Goal: Information Seeking & Learning: Compare options

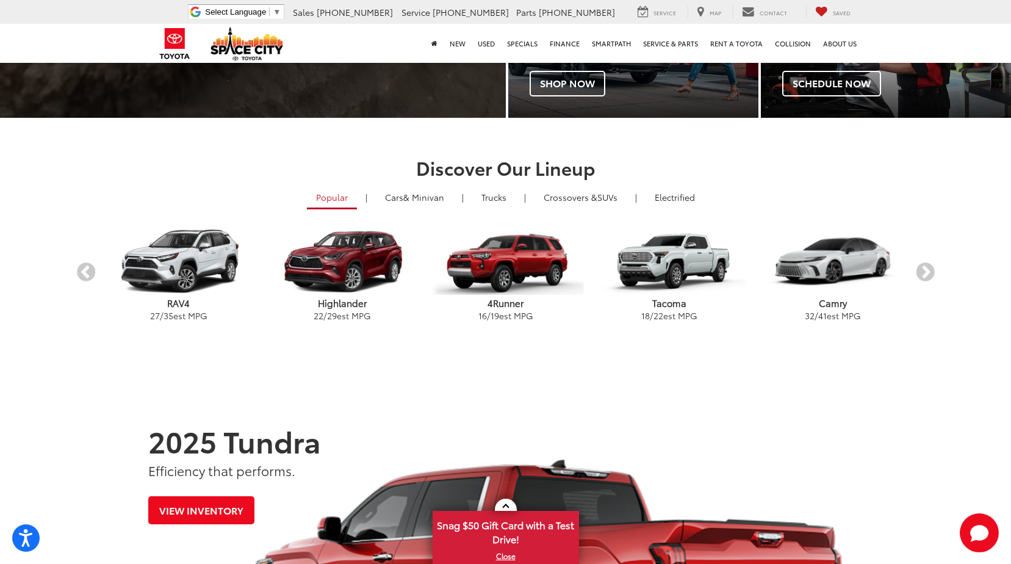
scroll to position [112, 0]
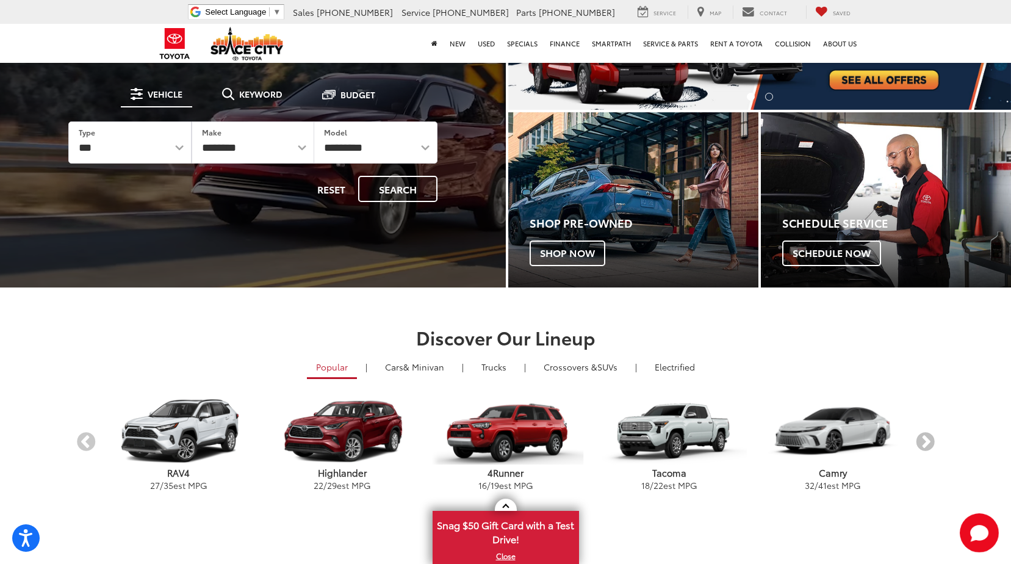
click at [922, 440] on button "Next" at bounding box center [924, 442] width 21 height 21
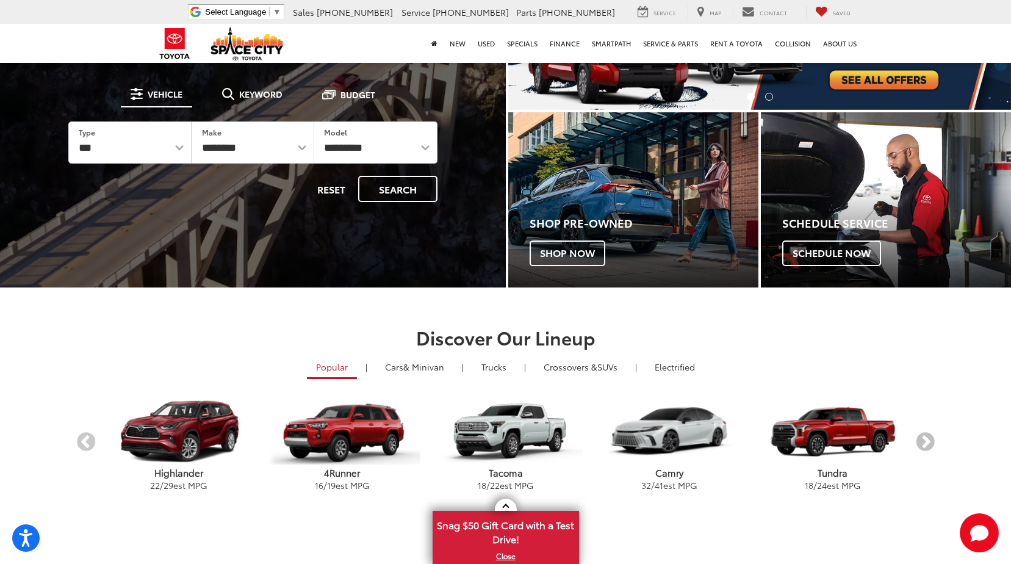
click at [922, 440] on button "Next" at bounding box center [924, 442] width 21 height 21
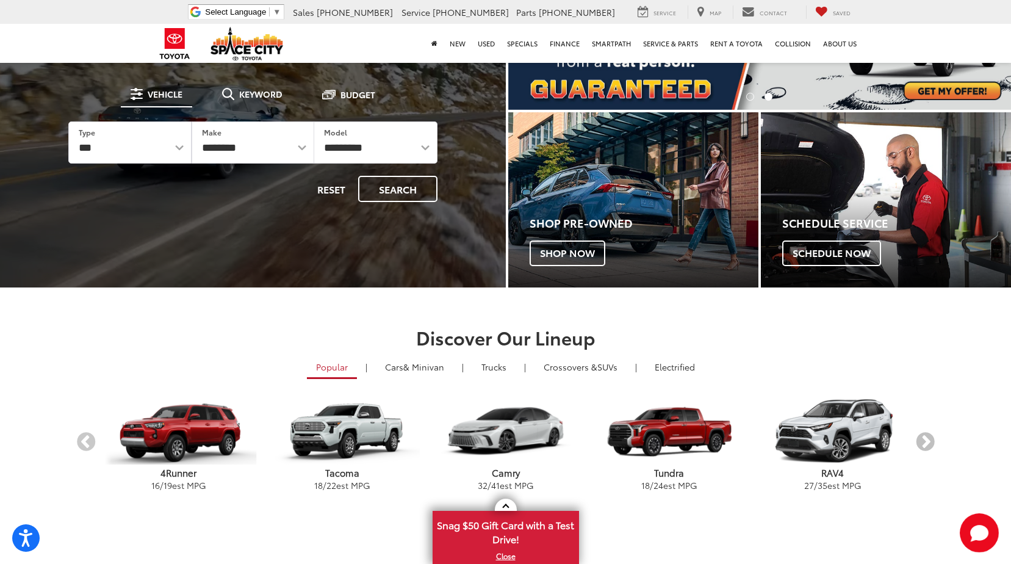
click at [922, 440] on button "Next" at bounding box center [924, 442] width 21 height 21
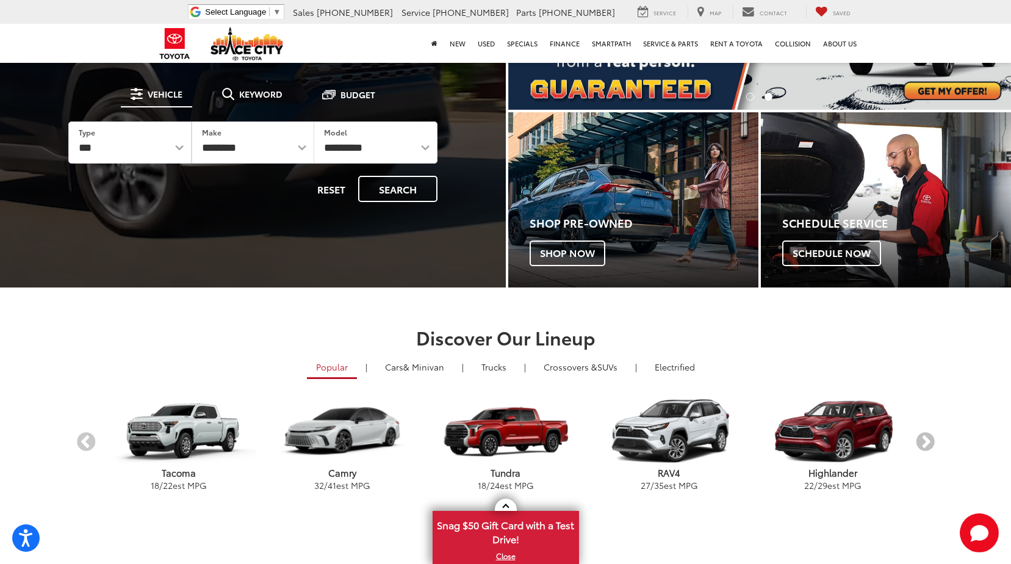
click at [922, 440] on button "Next" at bounding box center [924, 442] width 21 height 21
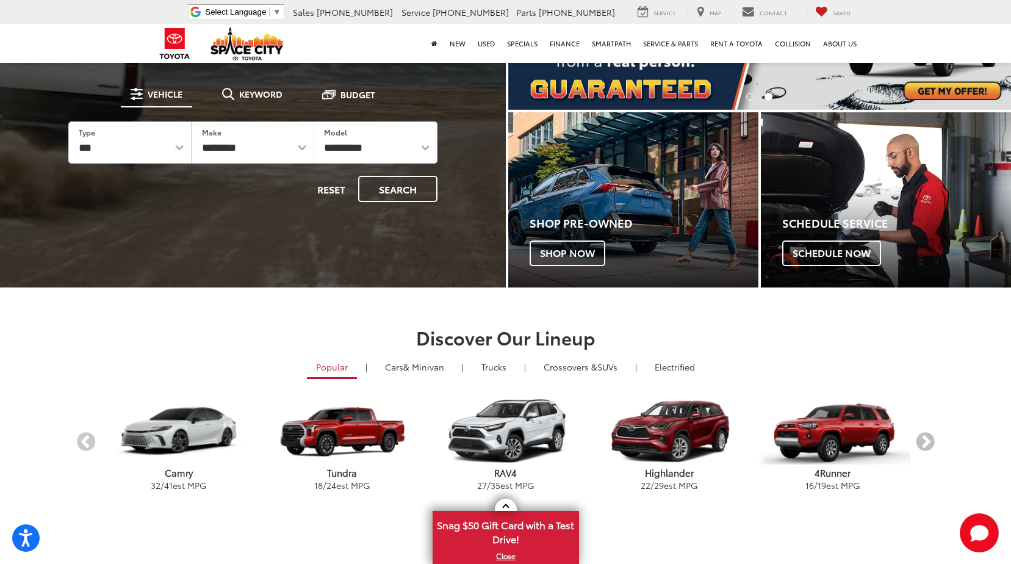
click at [922, 440] on button "Next" at bounding box center [924, 442] width 21 height 21
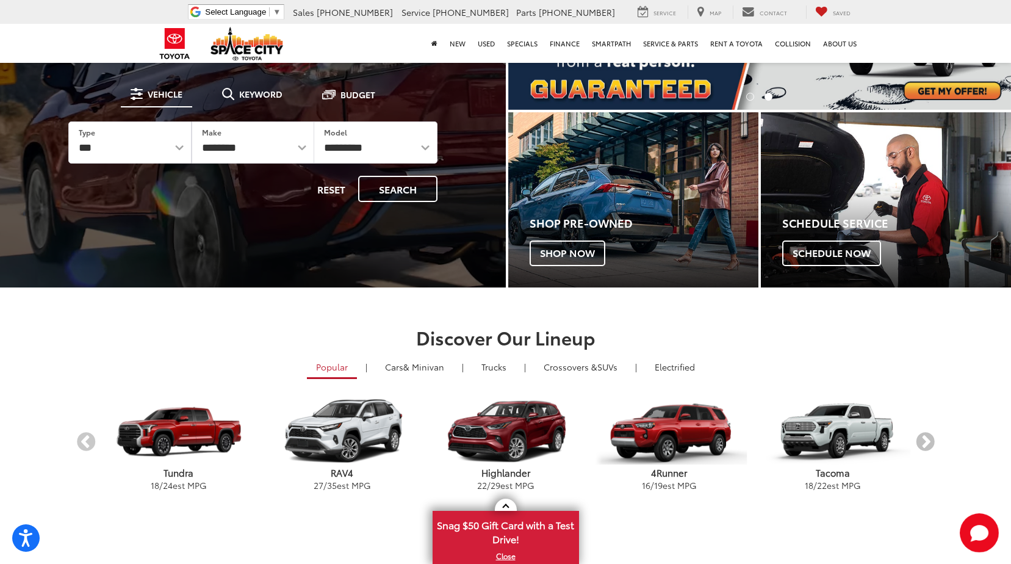
click at [922, 440] on button "Next" at bounding box center [924, 442] width 21 height 21
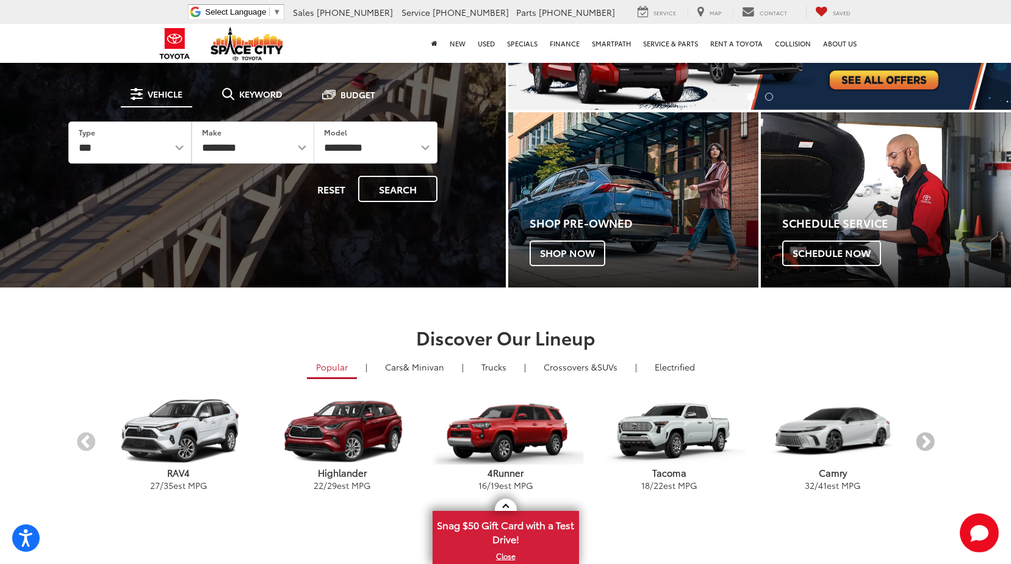
click at [922, 440] on button "Next" at bounding box center [924, 442] width 21 height 21
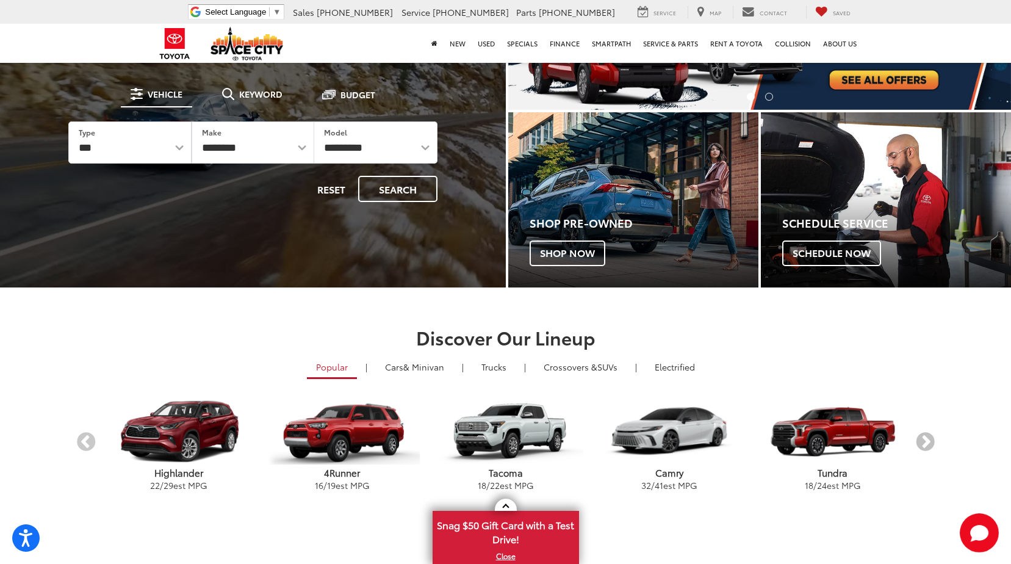
click at [922, 440] on button "Next" at bounding box center [924, 442] width 21 height 21
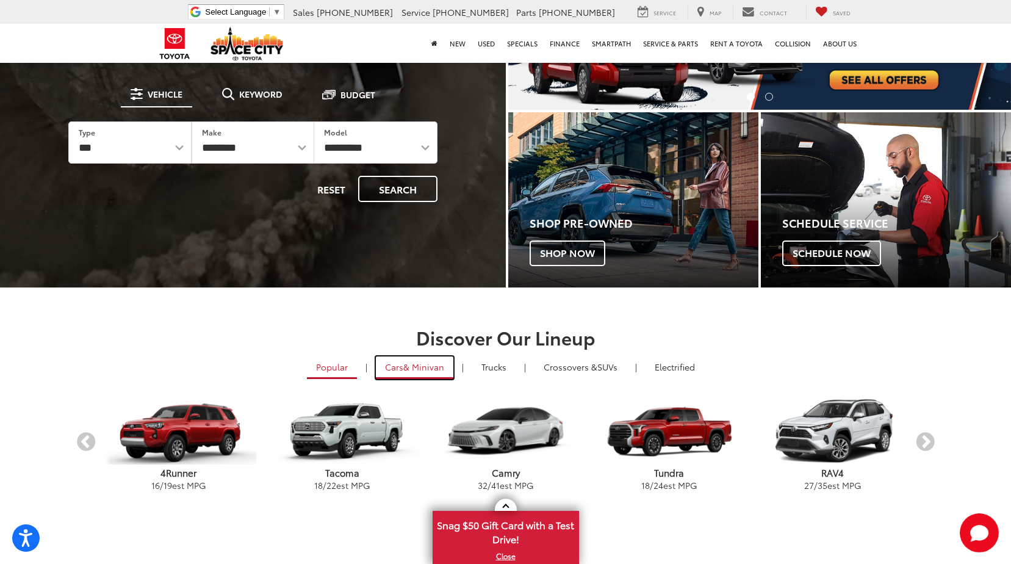
click at [413, 367] on span "& Minivan" at bounding box center [423, 367] width 41 height 12
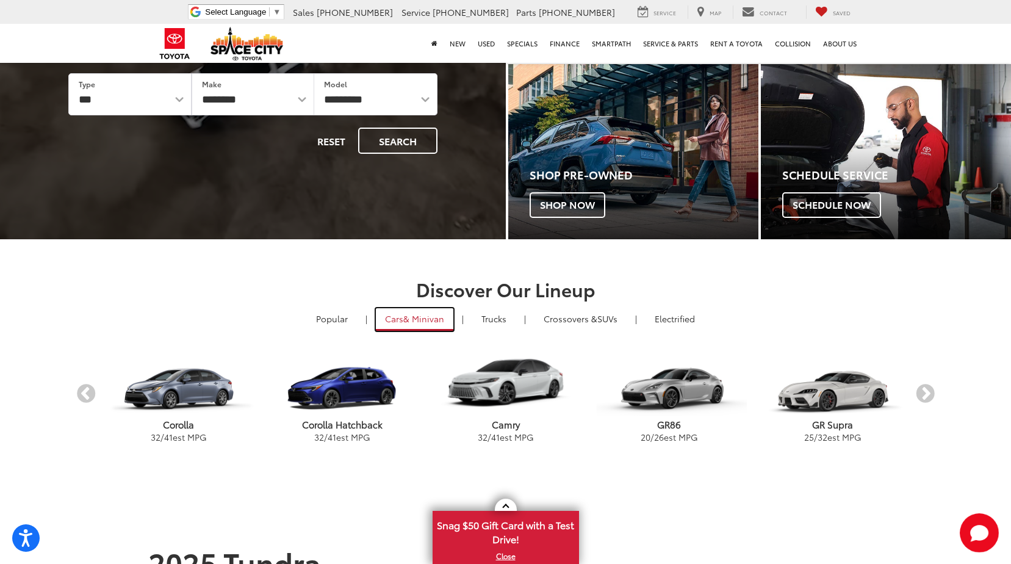
scroll to position [234, 0]
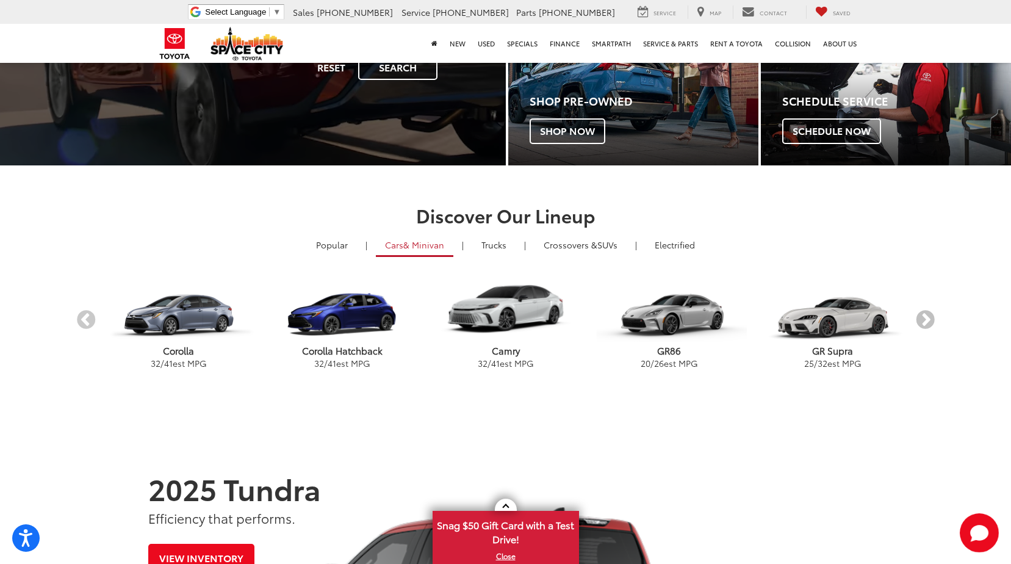
click at [922, 315] on button "Next" at bounding box center [924, 320] width 21 height 21
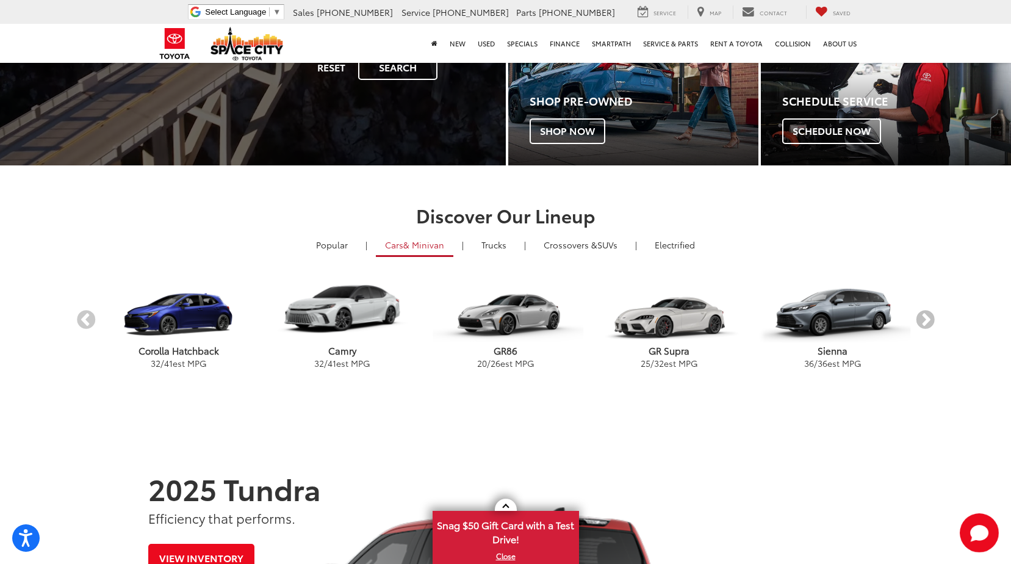
click at [922, 315] on button "Next" at bounding box center [924, 320] width 21 height 21
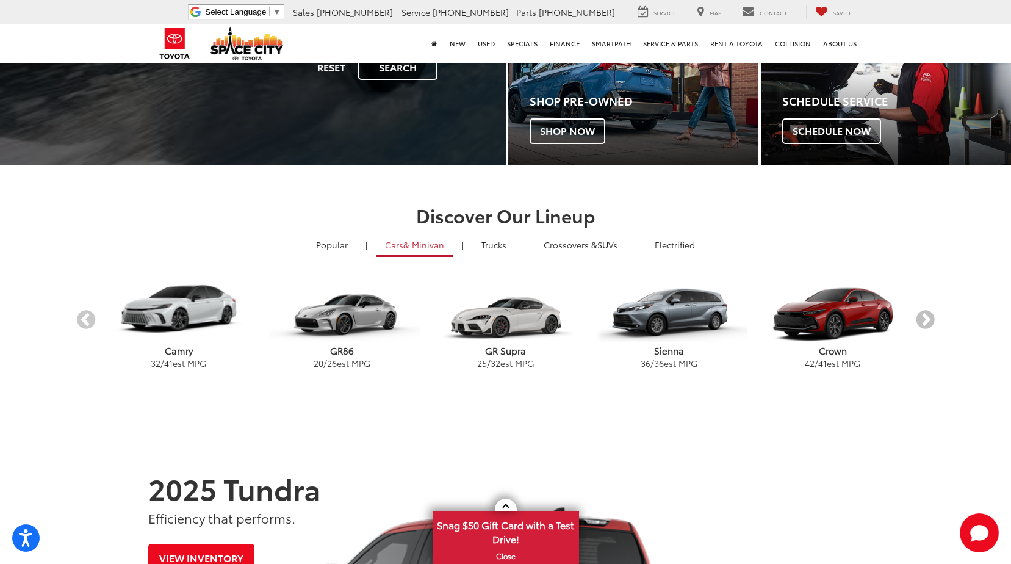
click at [922, 315] on button "Next" at bounding box center [924, 320] width 21 height 21
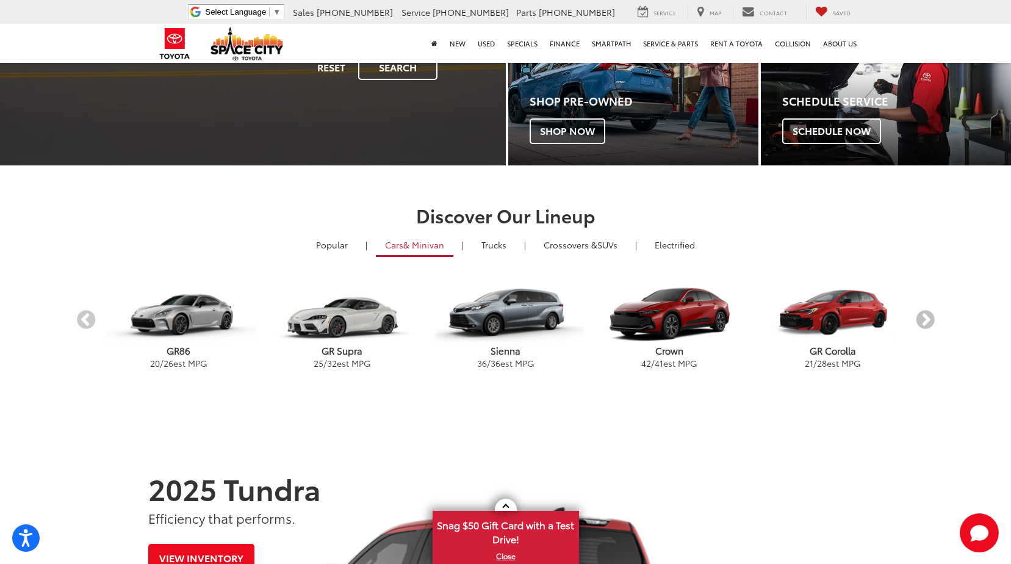
click at [922, 315] on button "Next" at bounding box center [924, 320] width 21 height 21
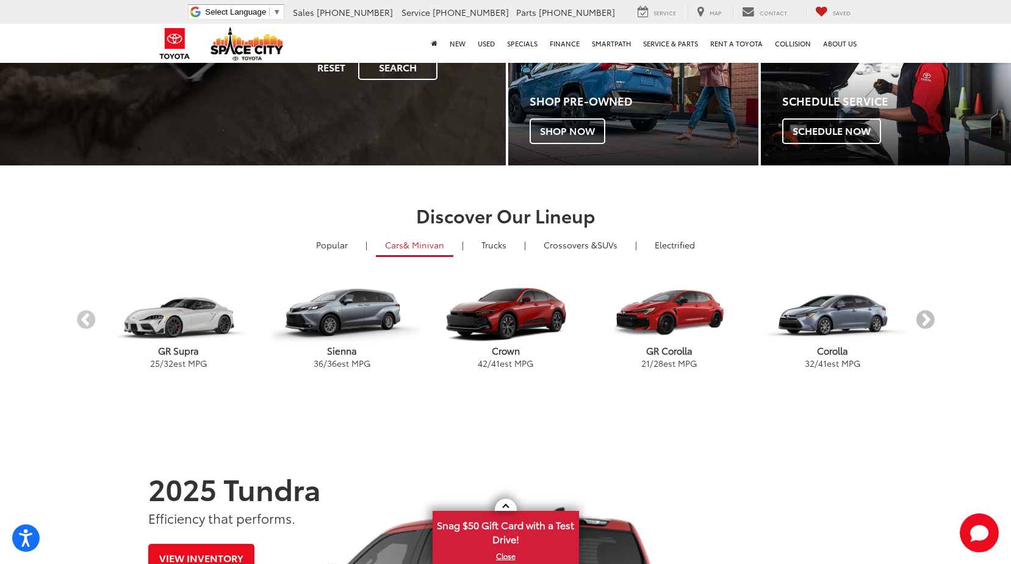
click at [922, 315] on button "Next" at bounding box center [924, 320] width 21 height 21
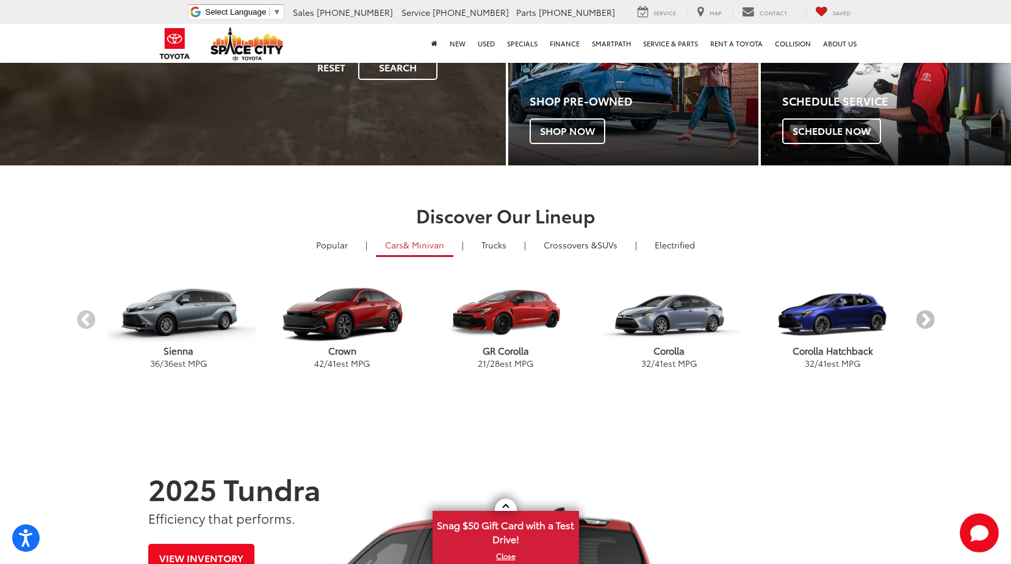
click at [922, 315] on button "Next" at bounding box center [924, 320] width 21 height 21
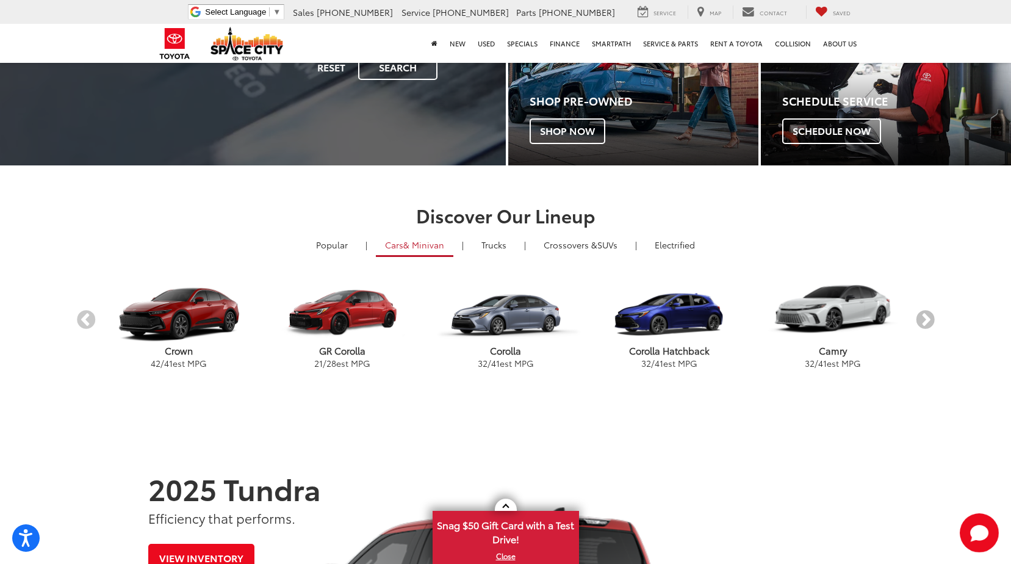
click at [922, 315] on button "Next" at bounding box center [924, 320] width 21 height 21
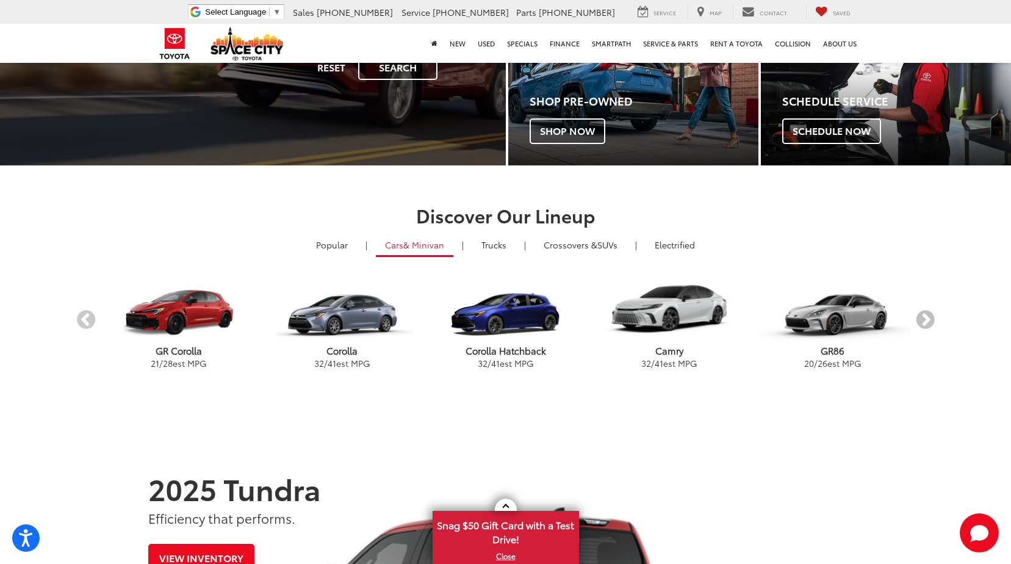
click at [922, 315] on button "Next" at bounding box center [924, 320] width 21 height 21
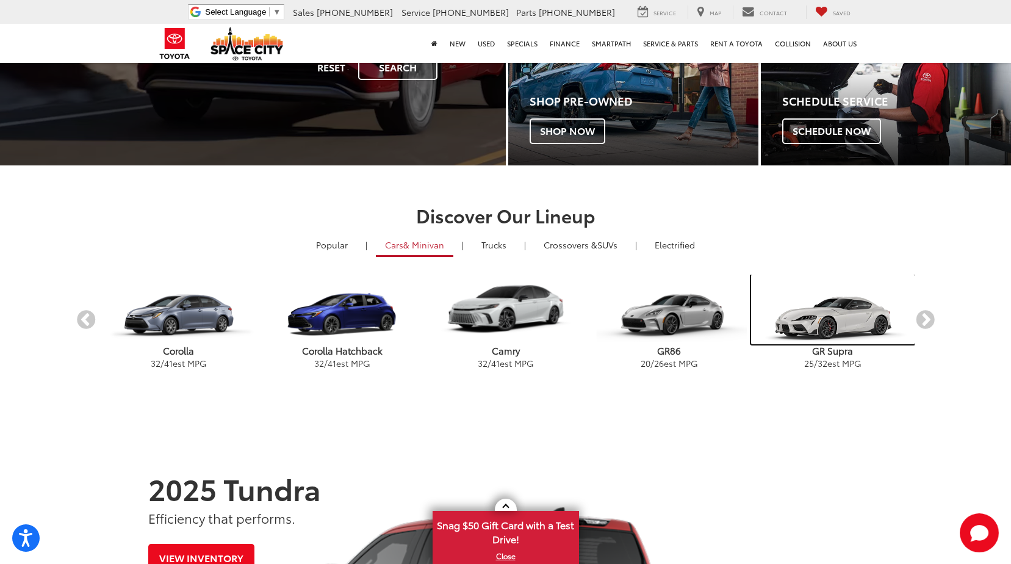
click at [861, 320] on img "carousel" at bounding box center [832, 309] width 163 height 70
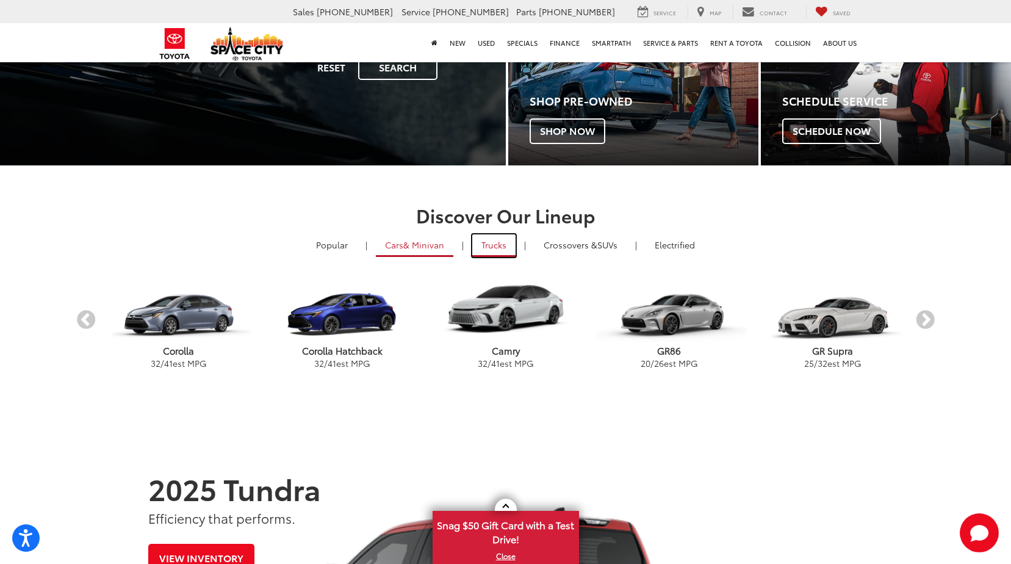
click at [493, 246] on link "Trucks" at bounding box center [493, 245] width 43 height 23
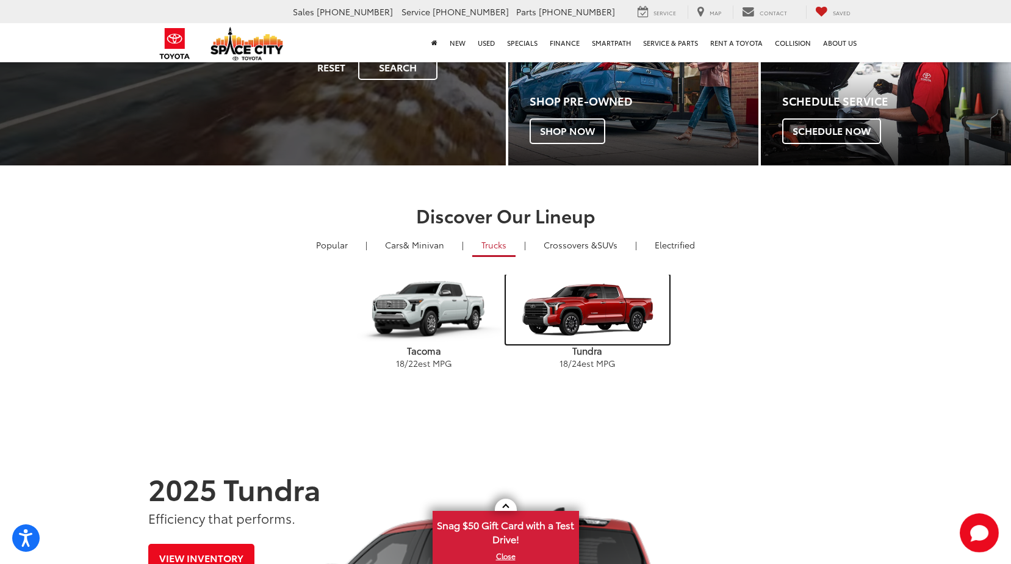
click at [567, 298] on img "carousel" at bounding box center [587, 309] width 163 height 70
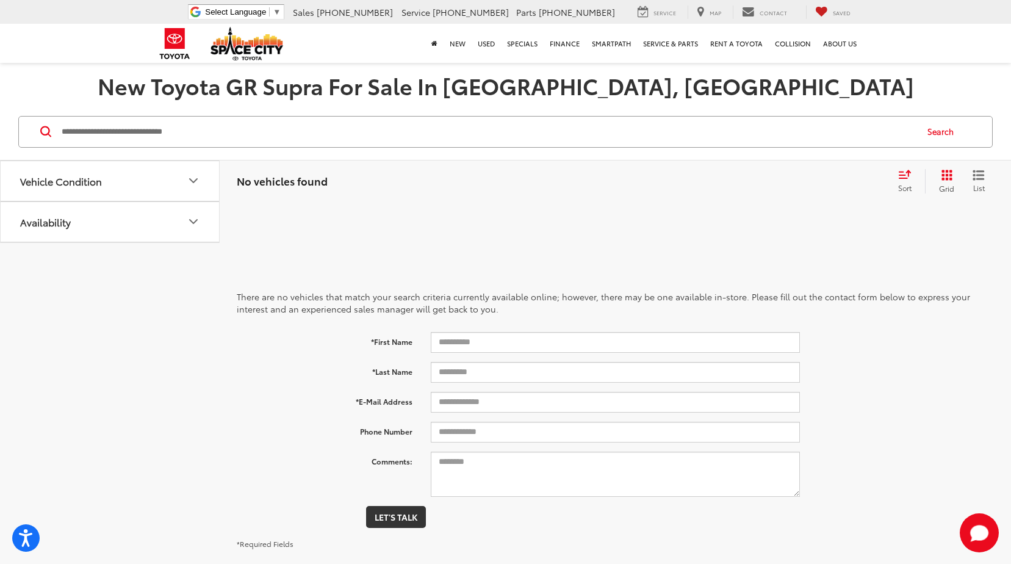
click at [192, 224] on icon "Availability" at bounding box center [193, 221] width 15 height 15
click at [372, 238] on div "There are no vehicles that match your search criteria currently available onlin…" at bounding box center [615, 413] width 757 height 368
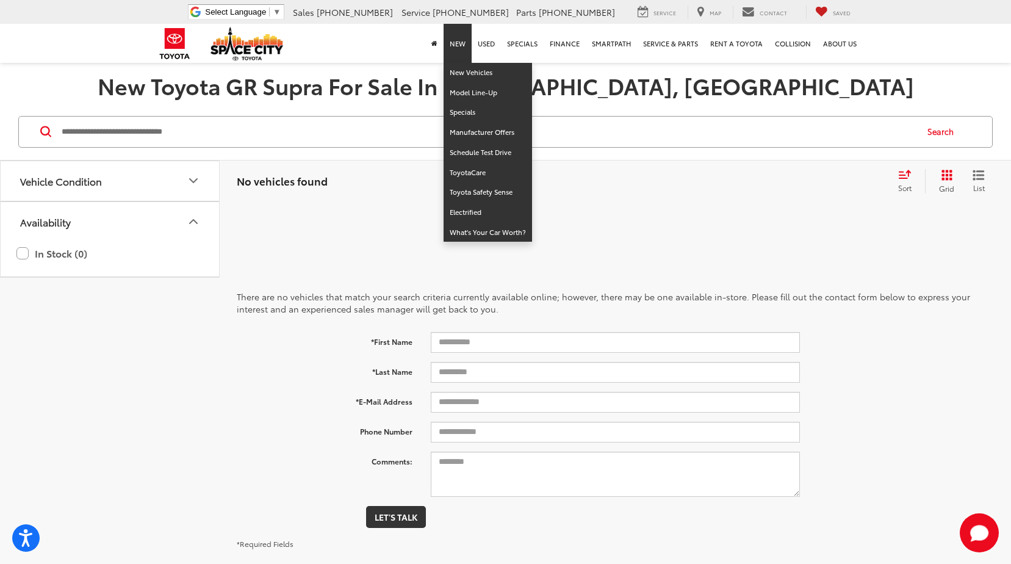
click at [462, 42] on link "New" at bounding box center [457, 43] width 28 height 39
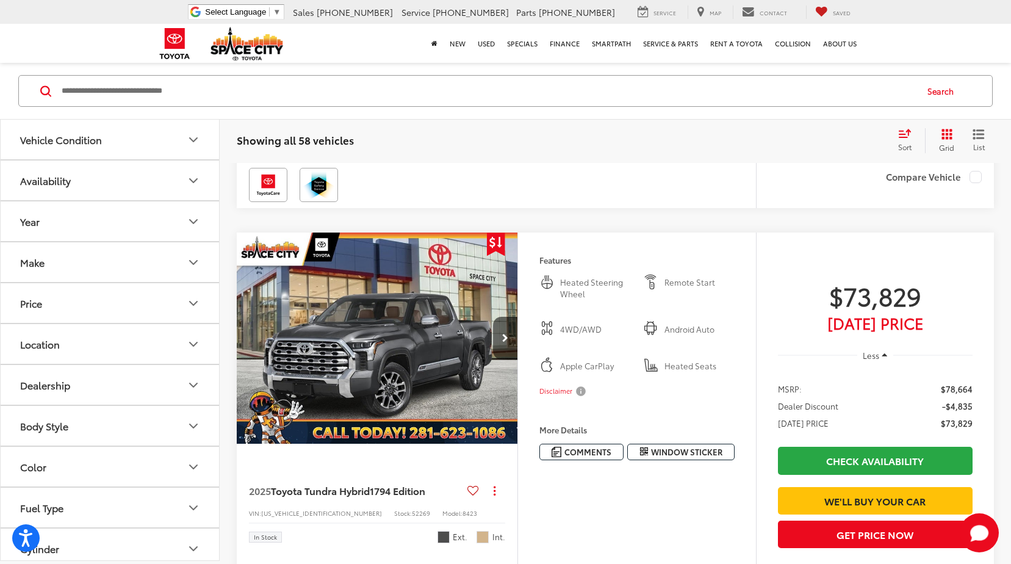
scroll to position [2196, 0]
